Goal: Task Accomplishment & Management: Manage account settings

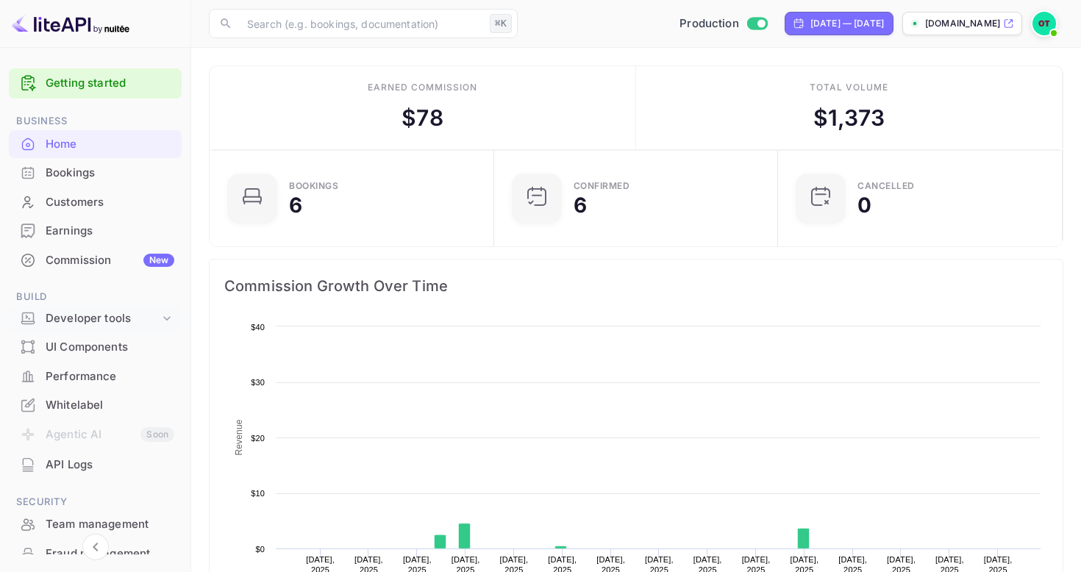
scroll to position [239, 276]
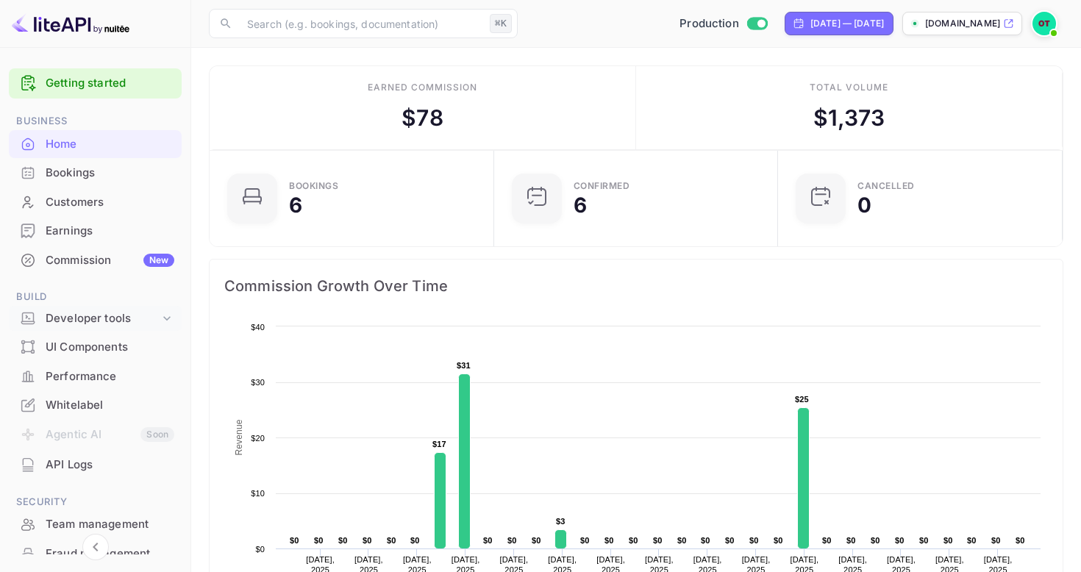
click at [163, 313] on icon at bounding box center [167, 318] width 15 height 15
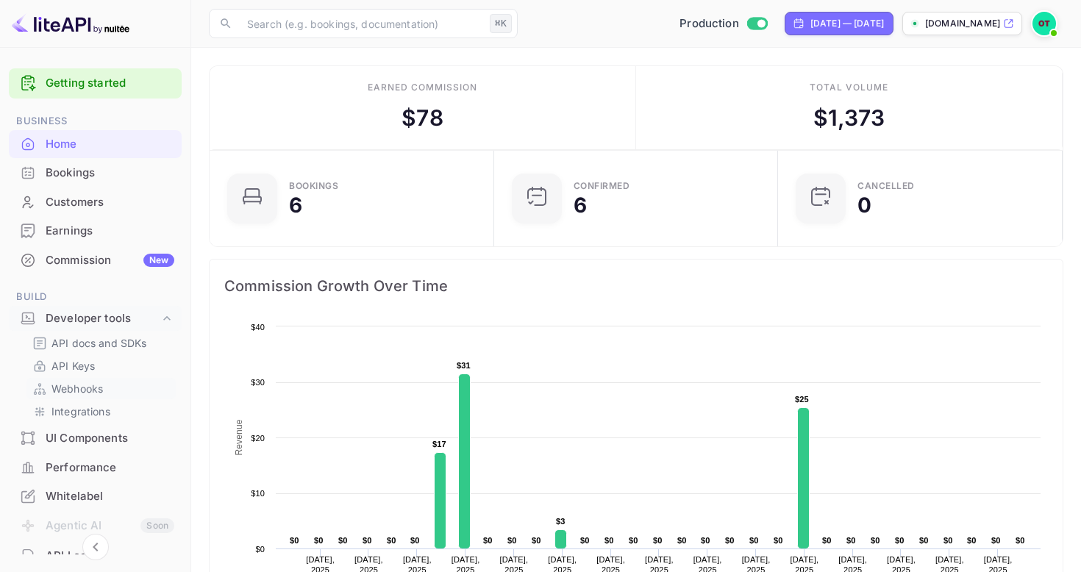
click at [97, 393] on p "Webhooks" at bounding box center [76, 388] width 51 height 15
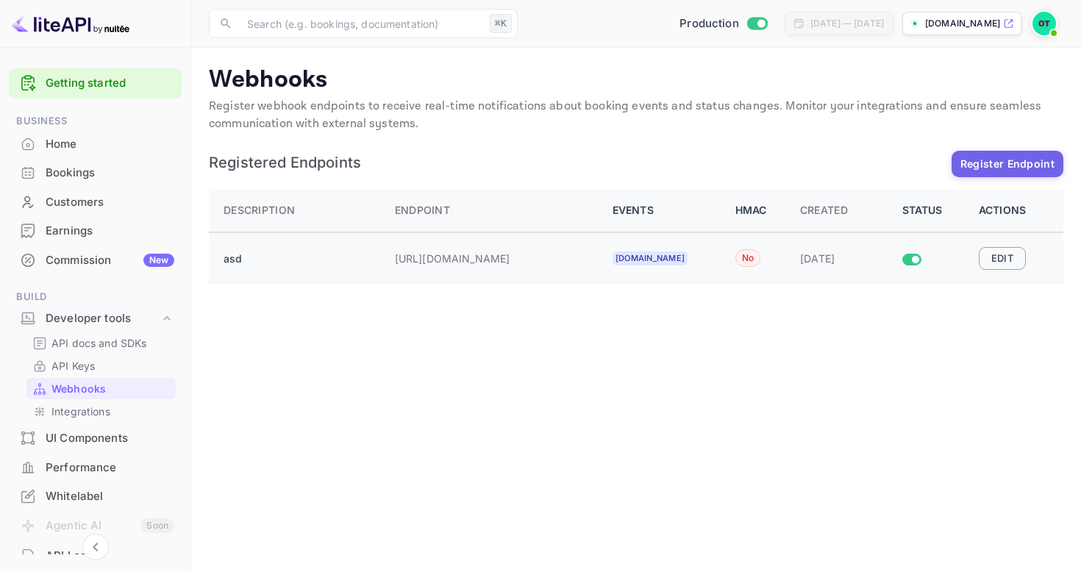
click at [989, 257] on button "Edit" at bounding box center [1002, 258] width 47 height 22
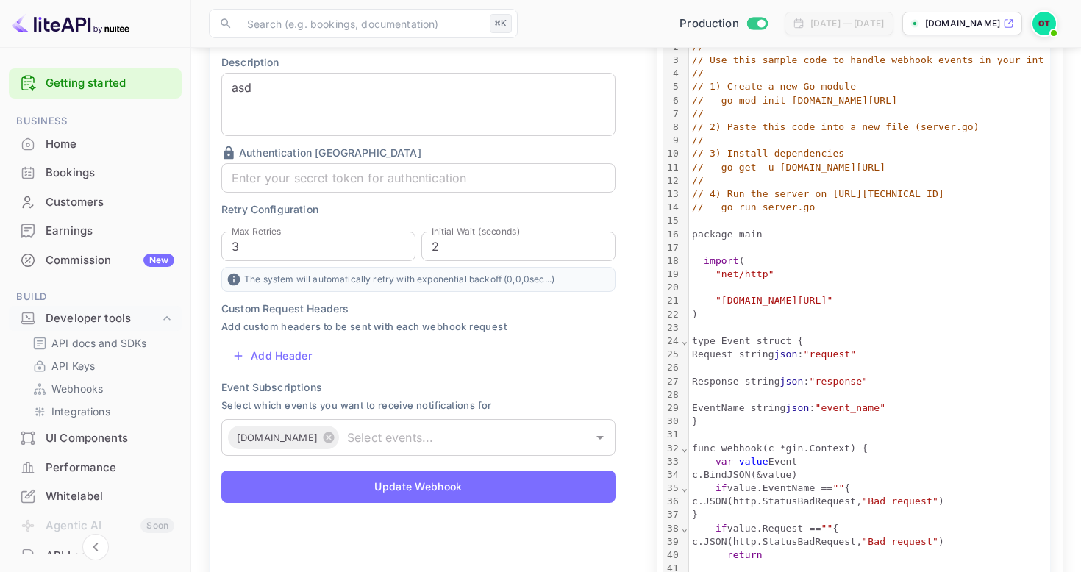
scroll to position [302, 0]
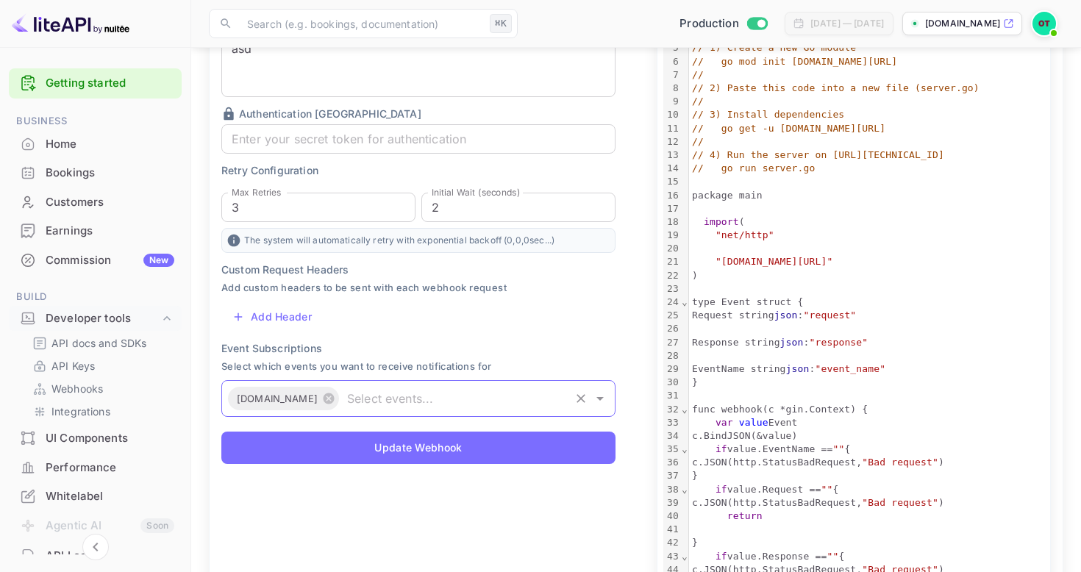
click at [552, 388] on input "text" at bounding box center [454, 398] width 227 height 21
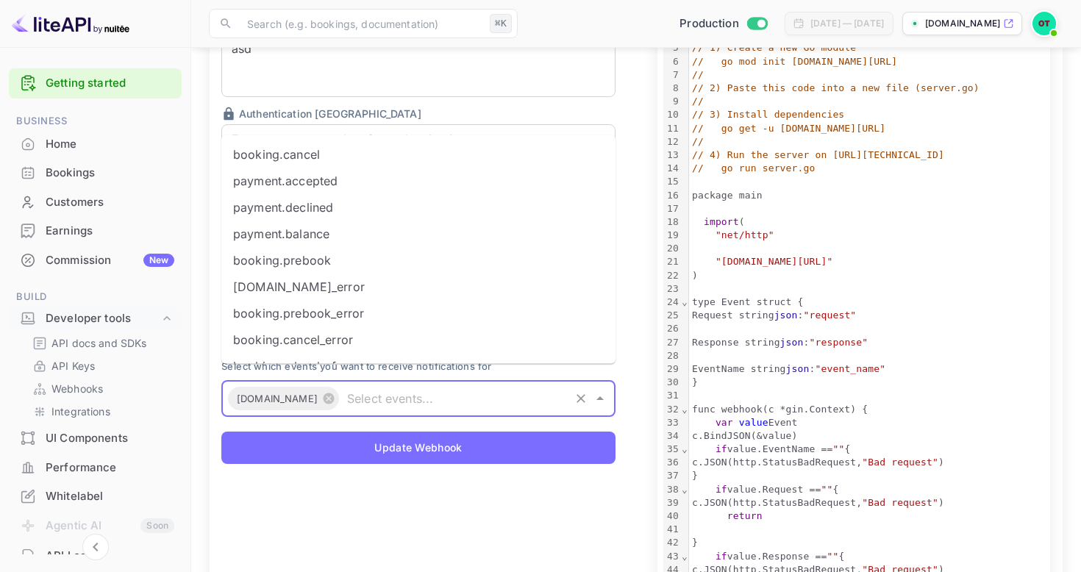
scroll to position [127, 0]
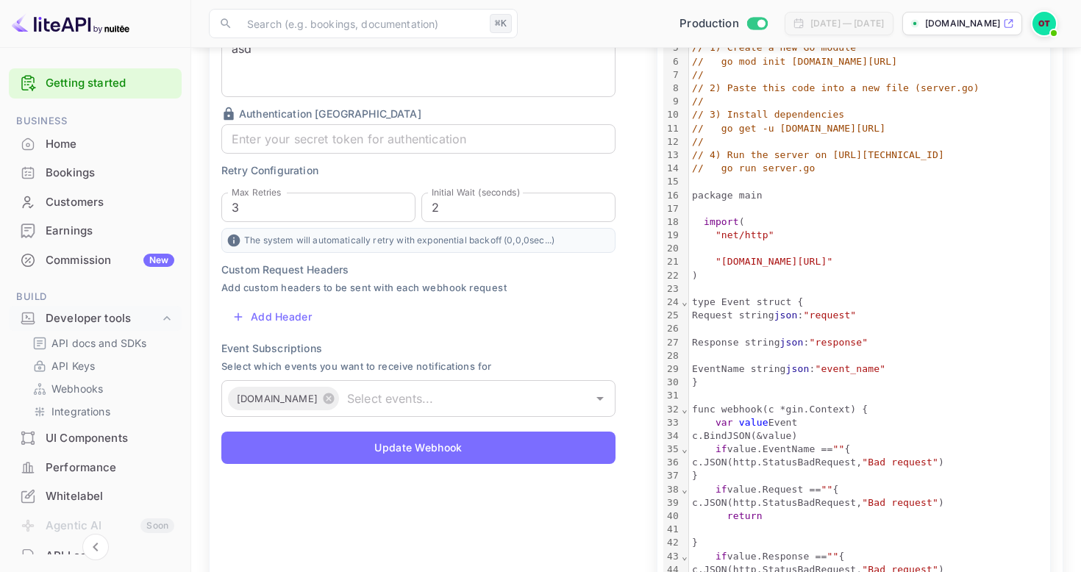
click at [636, 244] on div "Implementation Examples Use these code examples to implement webhook handling i…" at bounding box center [846, 296] width 436 height 906
click at [83, 410] on p "Integrations" at bounding box center [80, 411] width 59 height 15
